Goal: Task Accomplishment & Management: Use online tool/utility

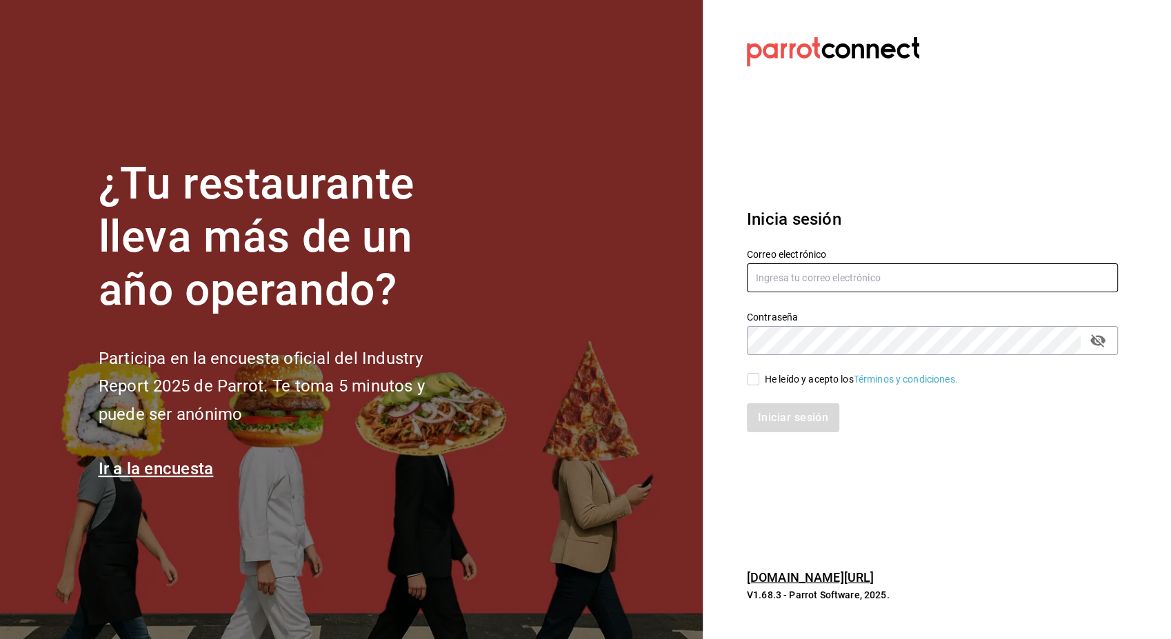
type input "[EMAIL_ADDRESS][PERSON_NAME][DOMAIN_NAME]"
click at [762, 374] on span "He leído y acepto los Términos y condiciones." at bounding box center [859, 380] width 199 height 14
click at [760, 374] on input "He leído y acepto los Términos y condiciones." at bounding box center [753, 379] width 12 height 12
checkbox input "true"
click at [786, 414] on button "Iniciar sesión" at bounding box center [794, 418] width 94 height 29
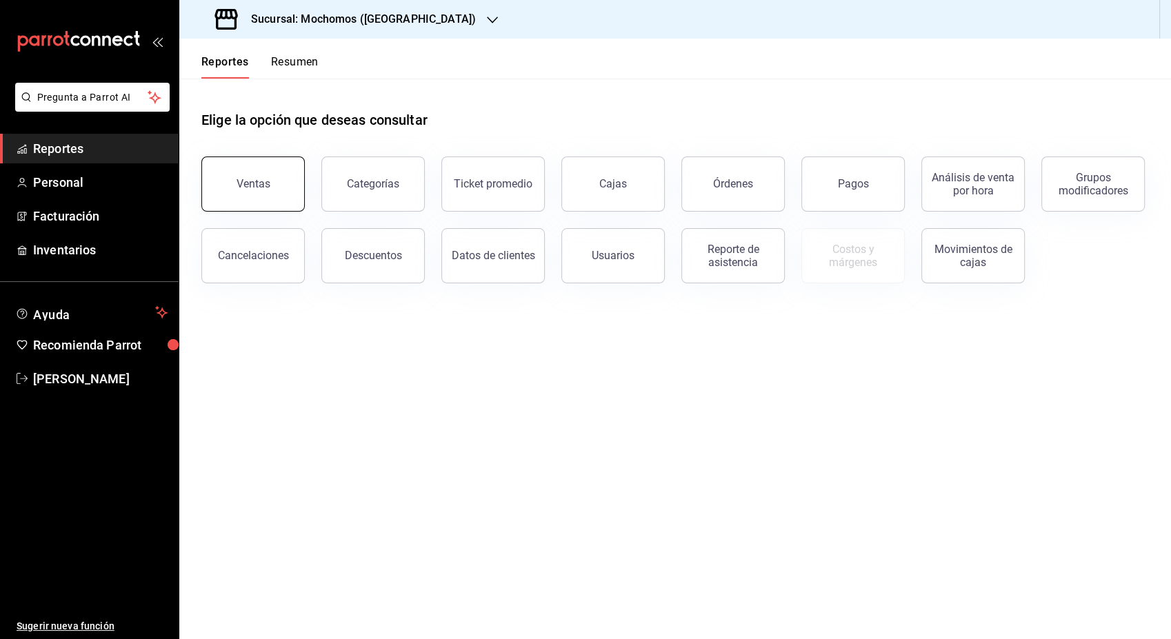
click at [259, 204] on button "Ventas" at bounding box center [252, 184] width 103 height 55
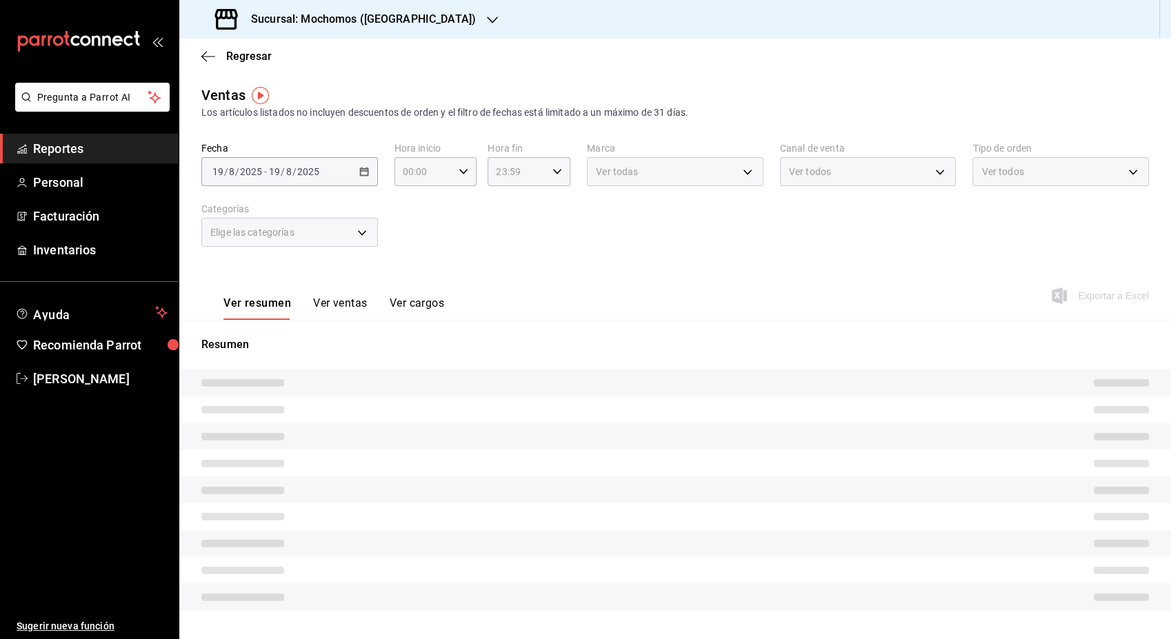
click at [259, 204] on label "Categorías" at bounding box center [289, 209] width 177 height 10
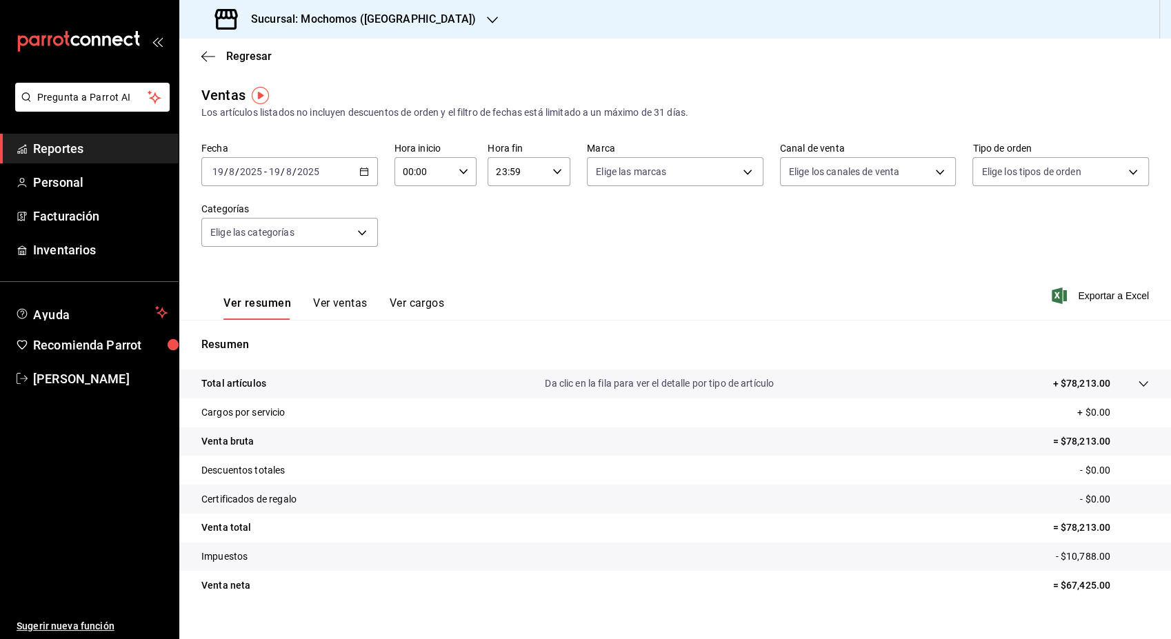
click at [359, 170] on icon "button" at bounding box center [364, 172] width 10 height 10
click at [248, 339] on span "Rango de fechas" at bounding box center [266, 337] width 107 height 14
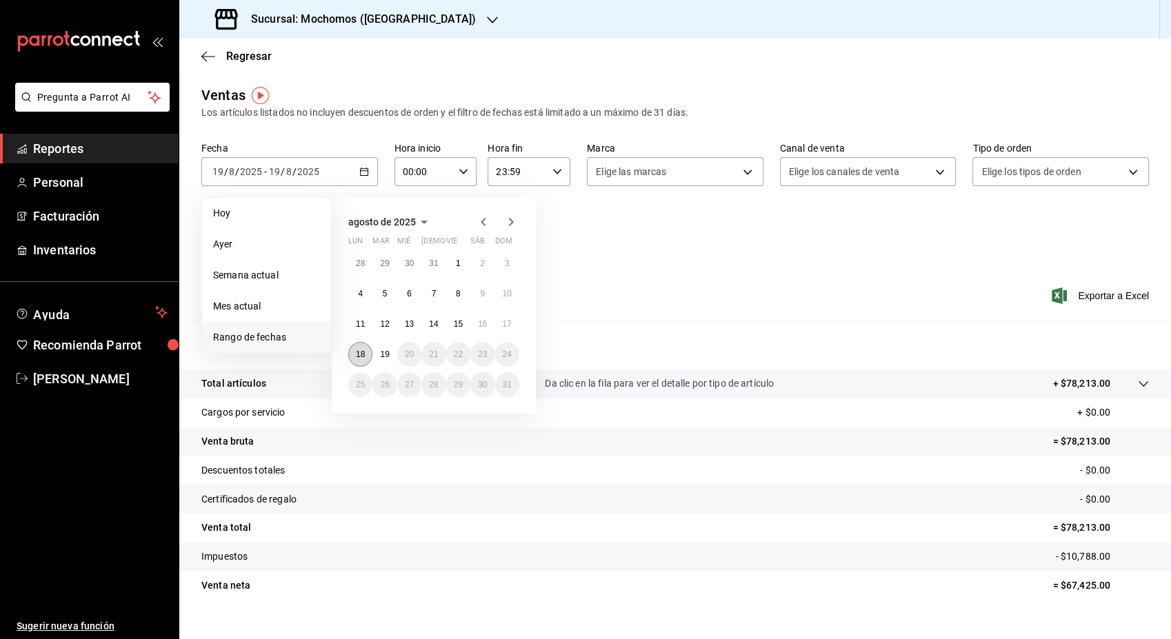
click at [359, 355] on abbr "18" at bounding box center [360, 355] width 9 height 10
click at [381, 359] on abbr "19" at bounding box center [384, 355] width 9 height 10
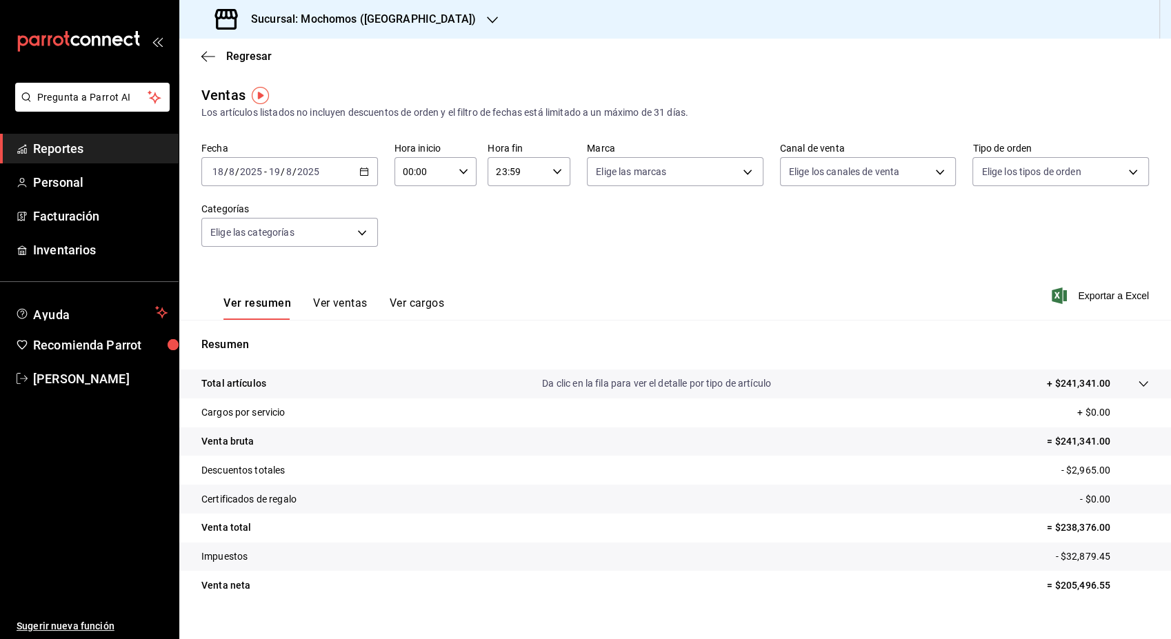
click at [553, 174] on icon "button" at bounding box center [558, 172] width 10 height 10
click at [502, 284] on button "05" at bounding box center [504, 291] width 35 height 28
click at [552, 208] on span "00" at bounding box center [545, 207] width 19 height 11
type input "05:00"
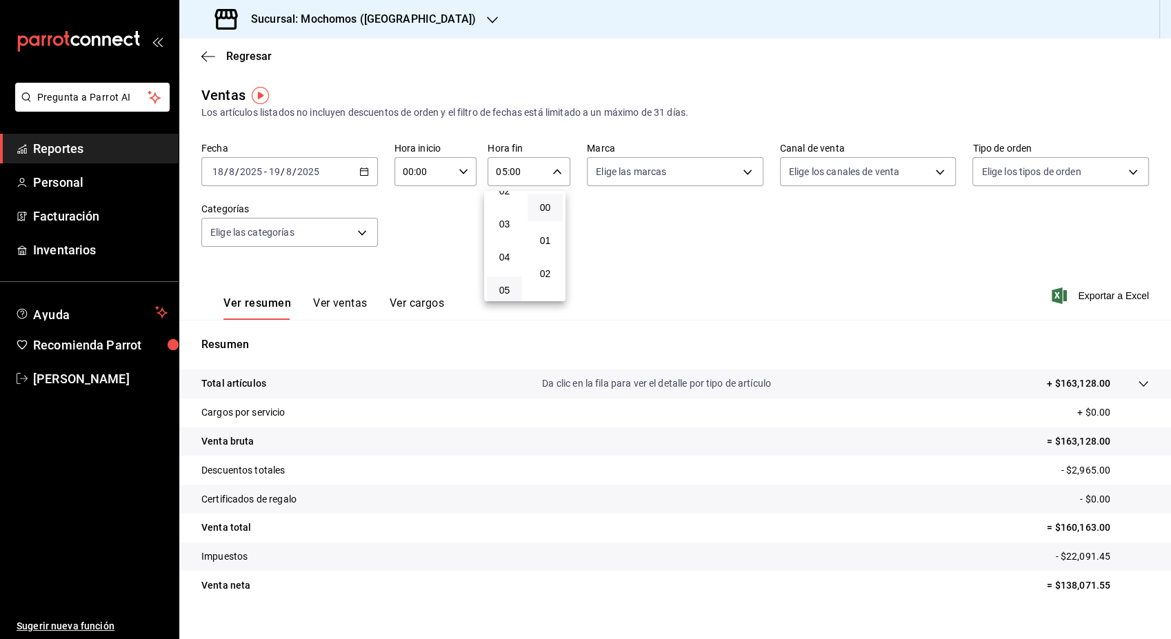
click at [464, 172] on div at bounding box center [585, 319] width 1171 height 639
click at [464, 172] on icon "button" at bounding box center [464, 172] width 10 height 10
click at [413, 297] on span "05" at bounding box center [412, 299] width 19 height 11
type input "05:00"
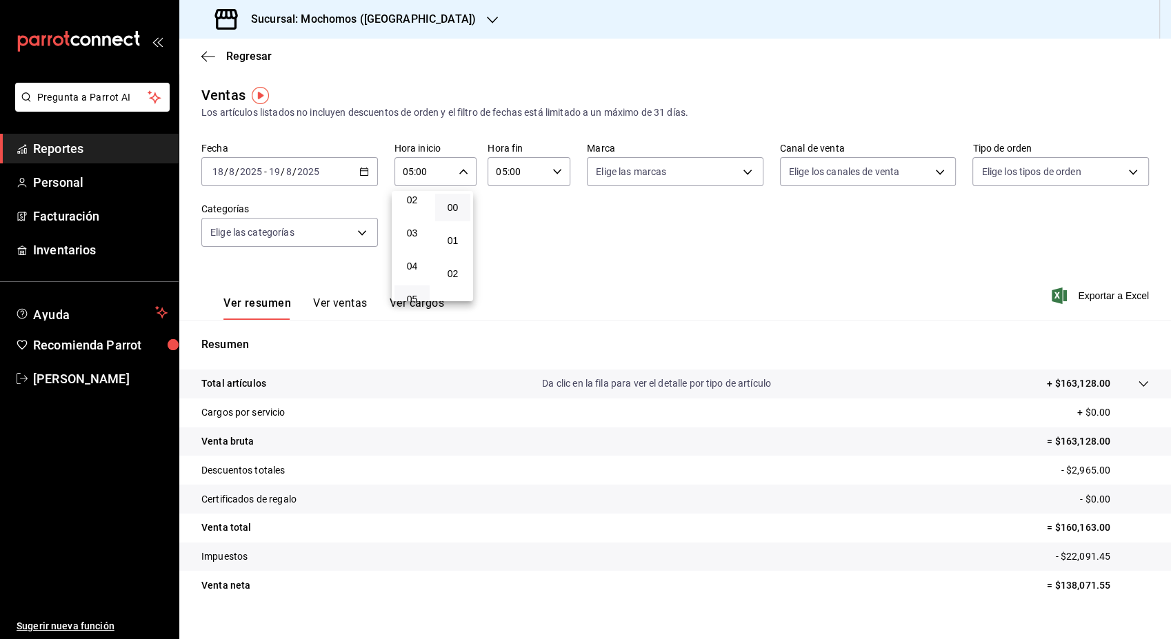
click at [639, 260] on div at bounding box center [585, 319] width 1171 height 639
click at [1098, 297] on span "Exportar a Excel" at bounding box center [1102, 296] width 95 height 17
